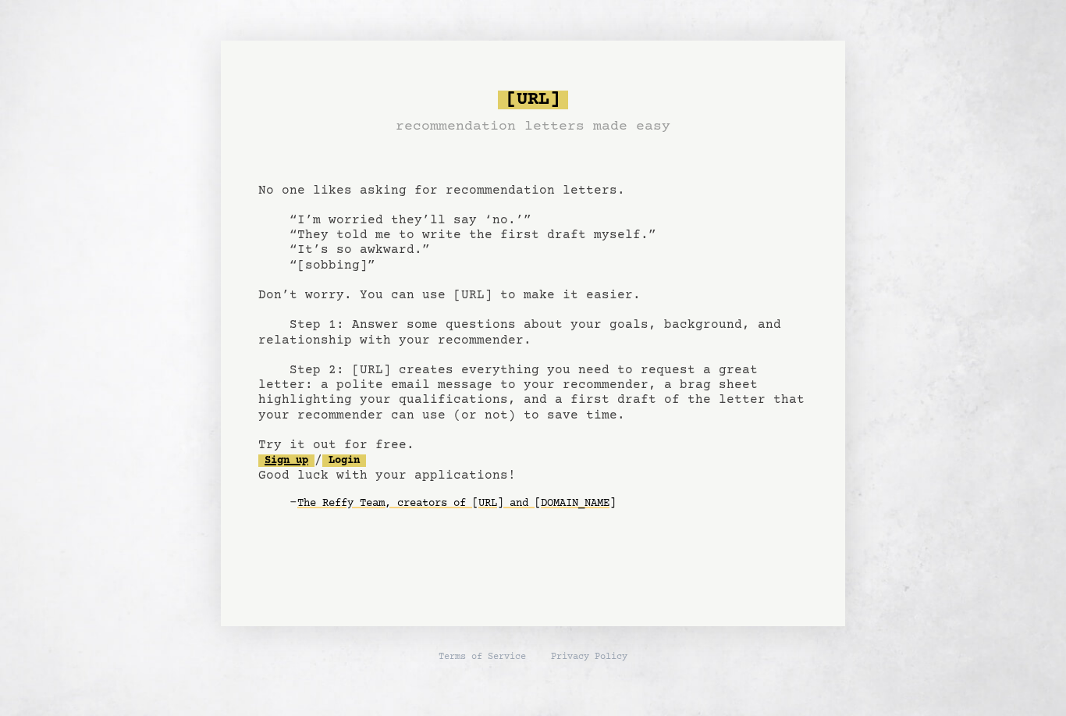
click at [282, 461] on link "Sign up" at bounding box center [286, 460] width 56 height 12
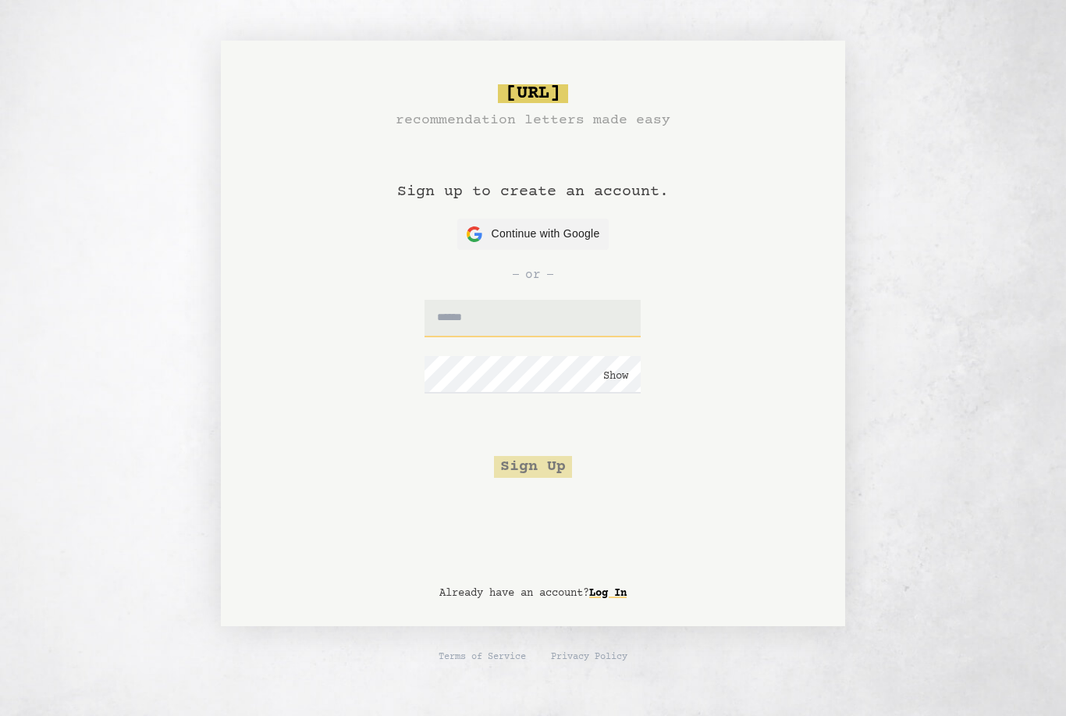
click at [577, 315] on input "text" at bounding box center [533, 318] width 216 height 37
type input "**********"
click at [547, 471] on button "Sign Up" at bounding box center [533, 467] width 78 height 22
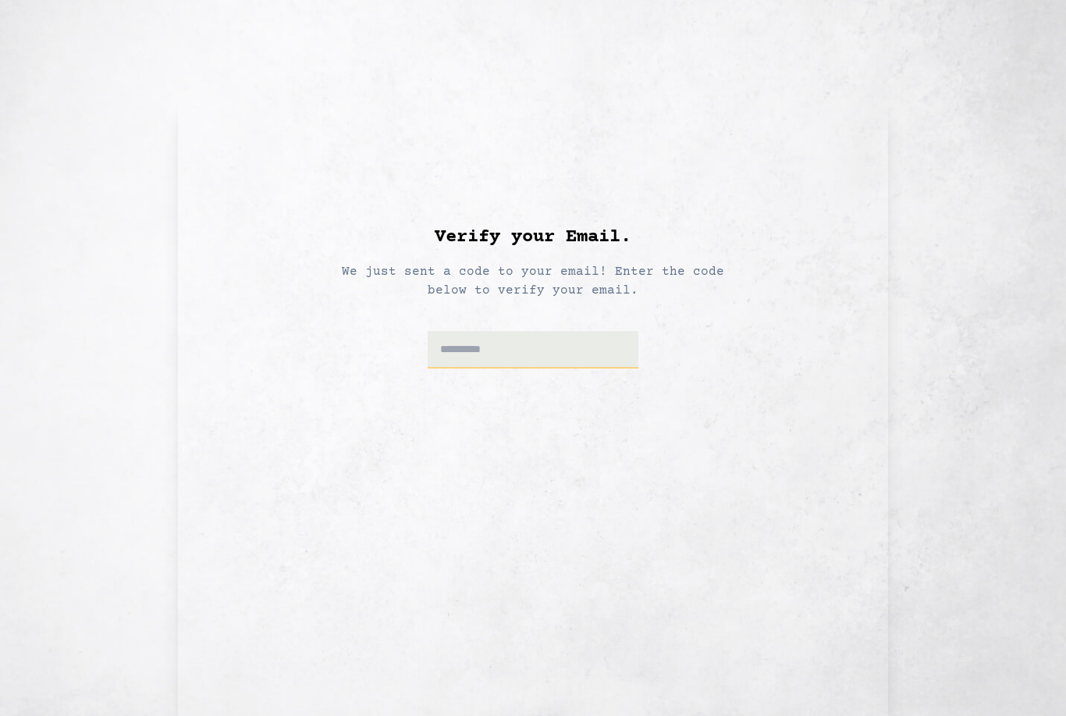
click at [501, 342] on input at bounding box center [534, 349] width 212 height 37
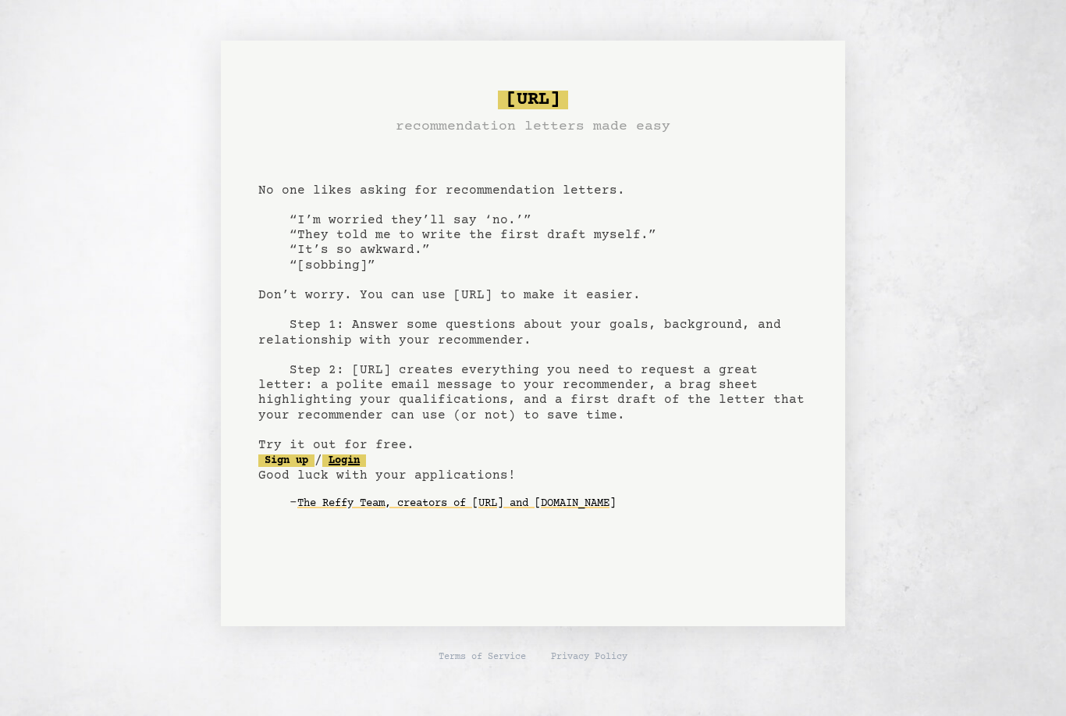
click at [365, 459] on link "Login" at bounding box center [344, 460] width 44 height 12
click at [300, 454] on link "Sign up" at bounding box center [286, 460] width 56 height 12
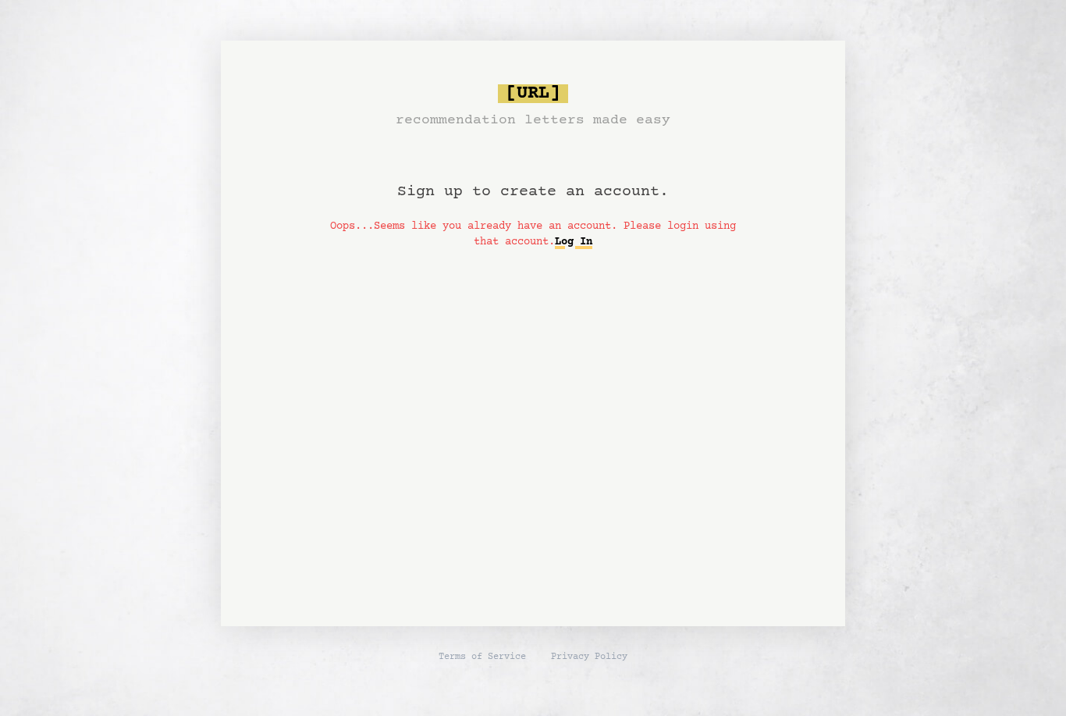
click at [592, 240] on link "Log In" at bounding box center [573, 241] width 37 height 25
click at [592, 247] on link "Log In" at bounding box center [573, 241] width 37 height 25
